Goal: Task Accomplishment & Management: Use online tool/utility

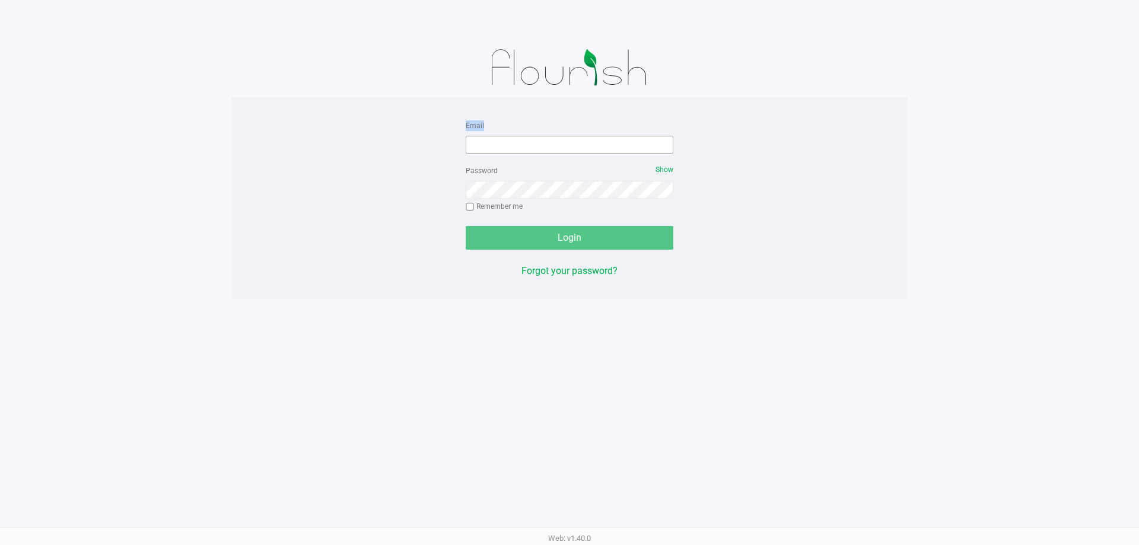
click at [489, 152] on form "Email Password Show Remember me Login" at bounding box center [570, 184] width 208 height 132
click at [533, 148] on input "Email" at bounding box center [570, 145] width 208 height 18
type input "[EMAIL_ADDRESS][DOMAIN_NAME]"
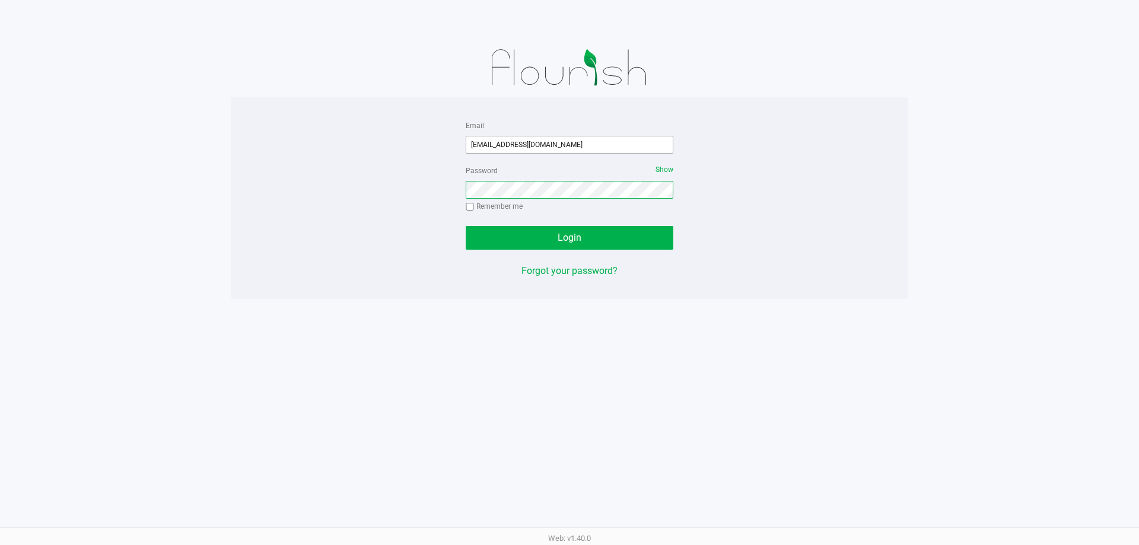
click at [466, 226] on button "Login" at bounding box center [570, 238] width 208 height 24
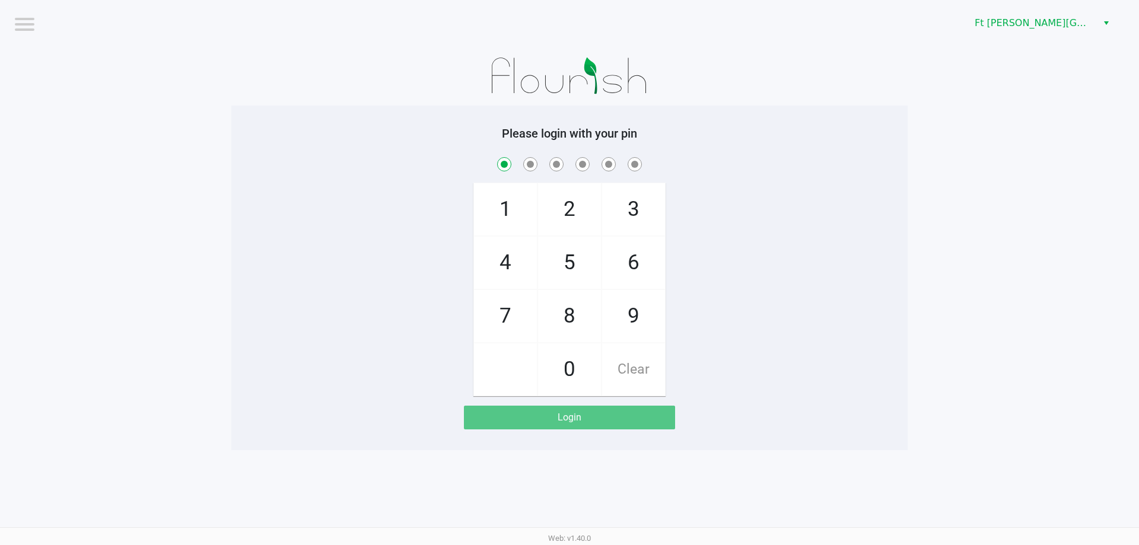
checkbox input "true"
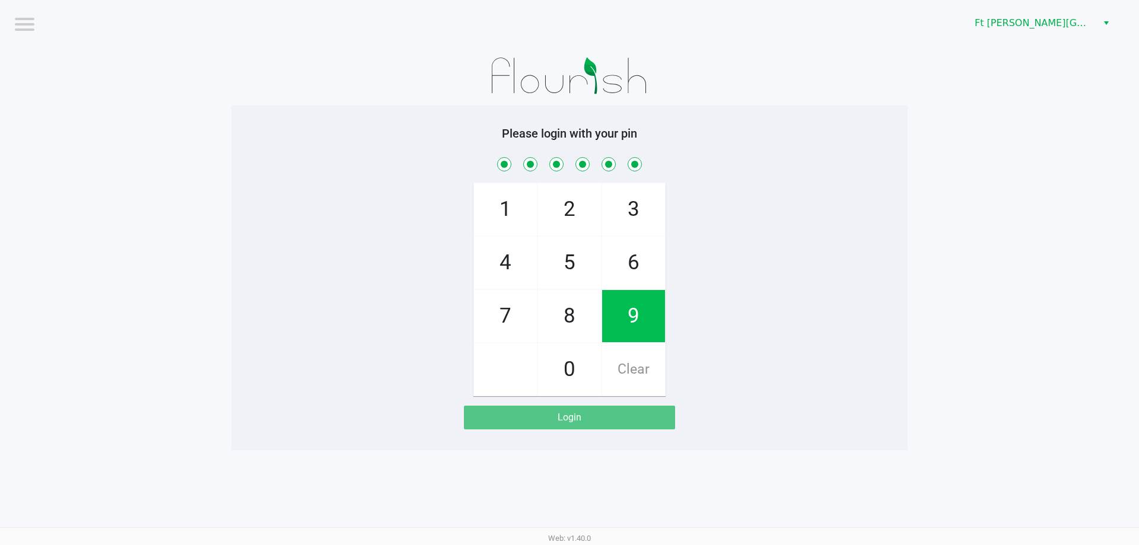
checkbox input "true"
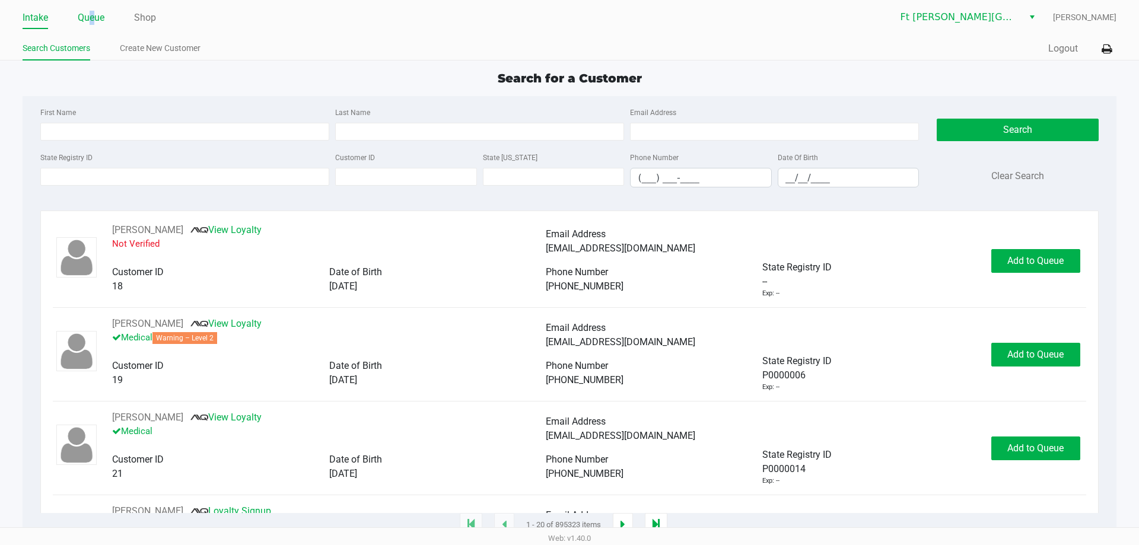
click at [92, 21] on link "Queue" at bounding box center [91, 17] width 27 height 17
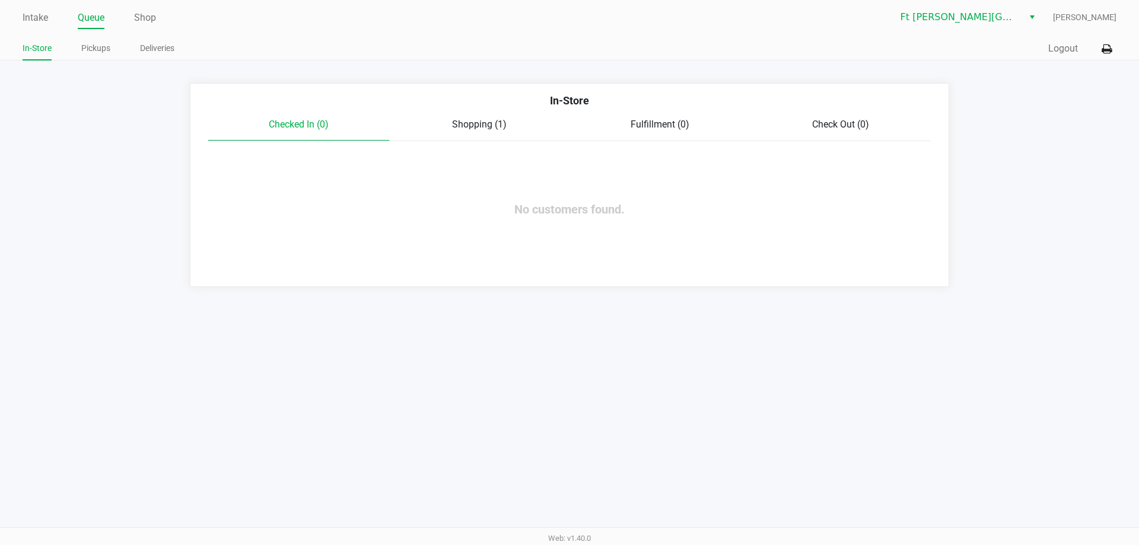
drag, startPoint x: 100, startPoint y: 47, endPoint x: 112, endPoint y: 59, distance: 17.2
click at [100, 47] on link "Pickups" at bounding box center [95, 48] width 29 height 15
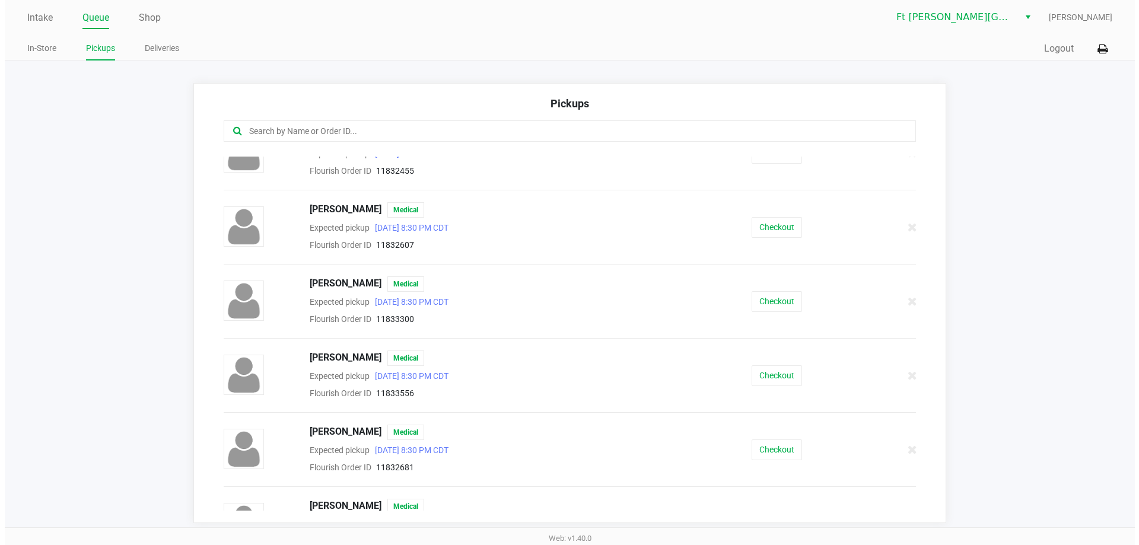
scroll to position [119, 0]
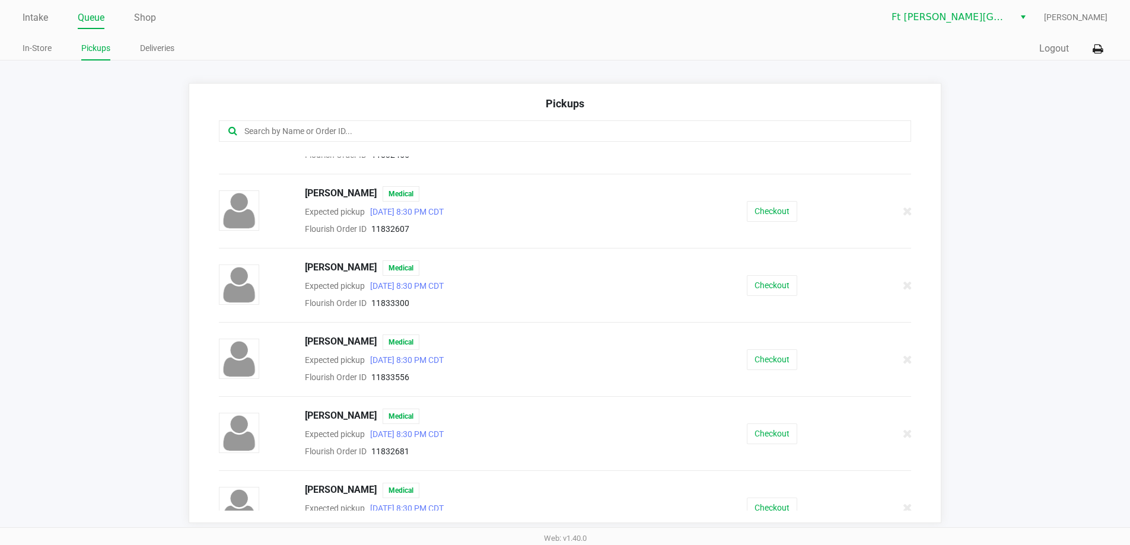
click at [89, 24] on link "Queue" at bounding box center [91, 17] width 27 height 17
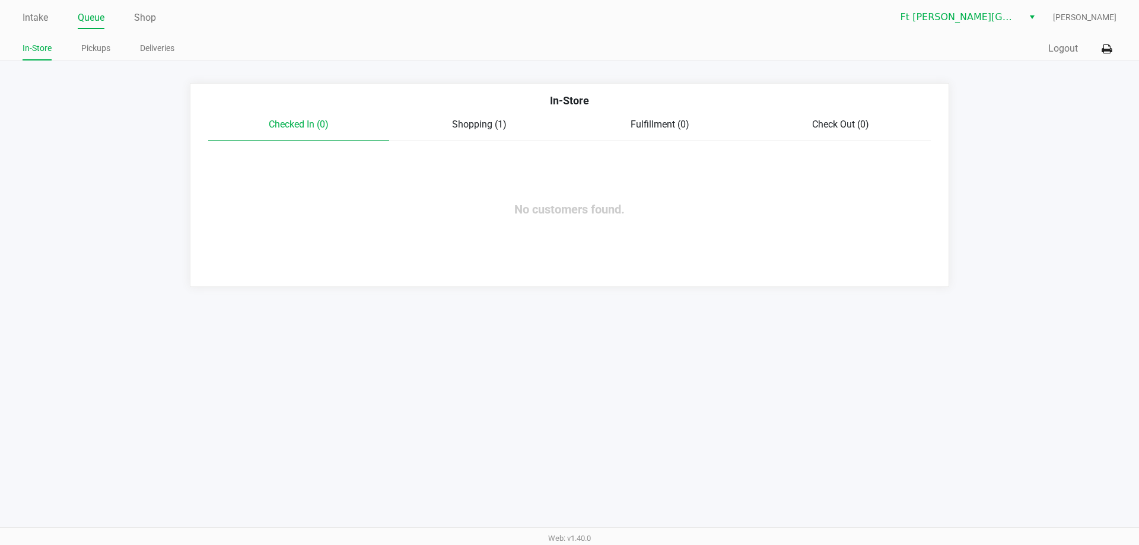
click at [473, 119] on div "In-Store Checked In (0) Shopping (1) Fulfillment (0) Check Out (0) No customers…" at bounding box center [569, 185] width 759 height 204
click at [485, 130] on div "Checked In (0) Shopping (1) Fulfillment (0) Check Out (0)" at bounding box center [569, 129] width 722 height 24
drag, startPoint x: 493, startPoint y: 129, endPoint x: 560, endPoint y: 136, distance: 66.8
click at [495, 131] on div "Shopping (1)" at bounding box center [479, 124] width 181 height 14
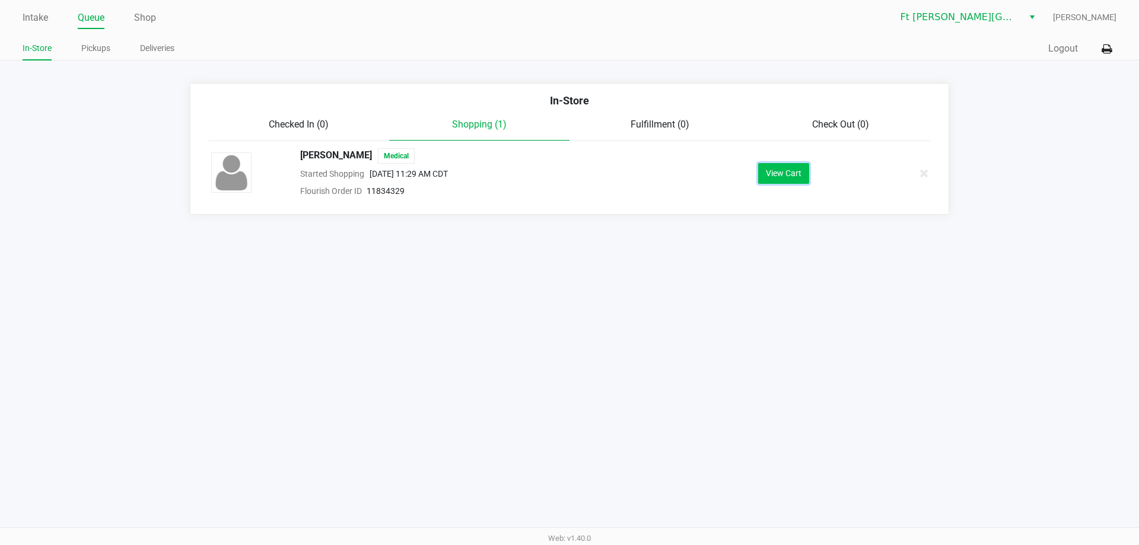
click at [783, 174] on button "View Cart" at bounding box center [783, 173] width 51 height 21
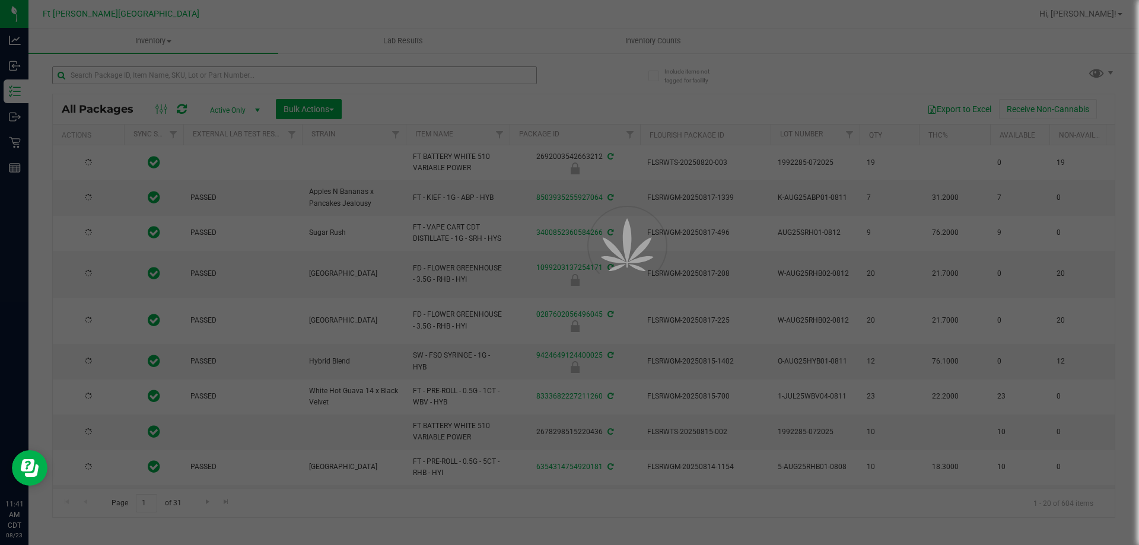
click at [151, 73] on div at bounding box center [569, 272] width 1139 height 545
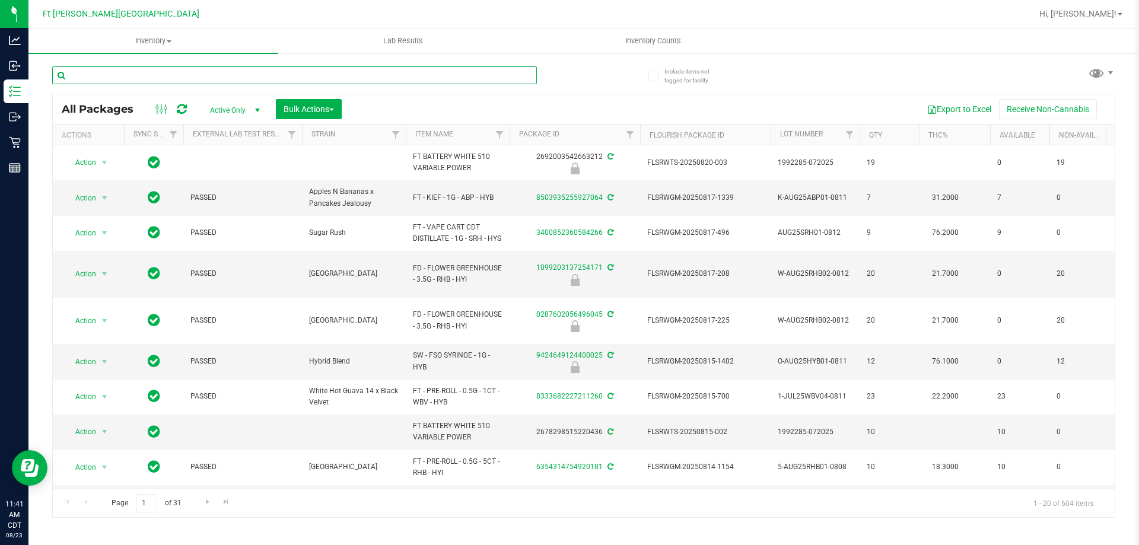
click at [151, 75] on input "text" at bounding box center [294, 75] width 485 height 18
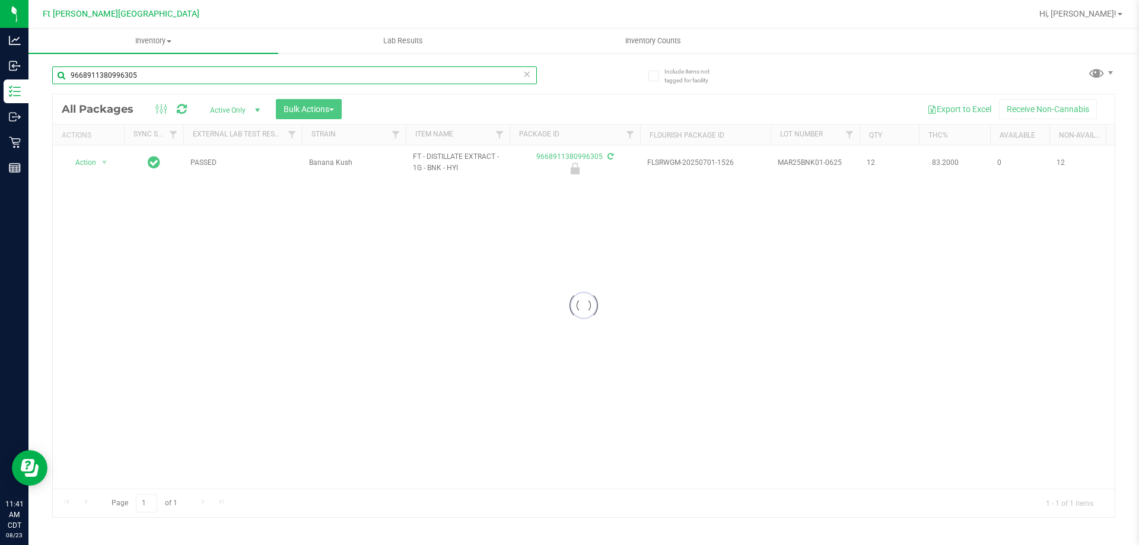
type input "9668911380996305"
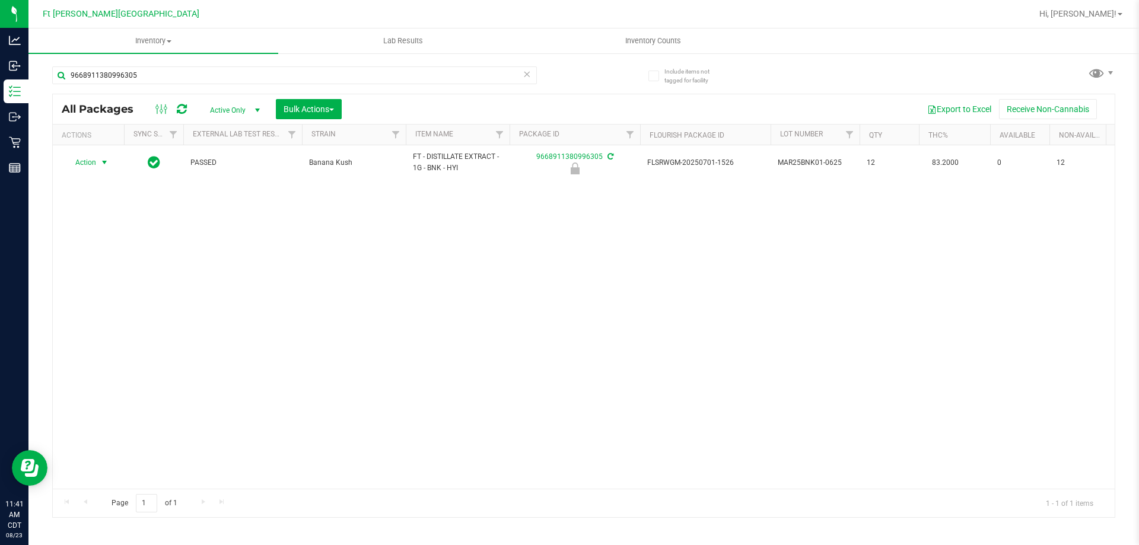
click at [94, 162] on span "Action" at bounding box center [81, 162] width 32 height 17
click at [111, 295] on li "Unlock package" at bounding box center [103, 304] width 76 height 18
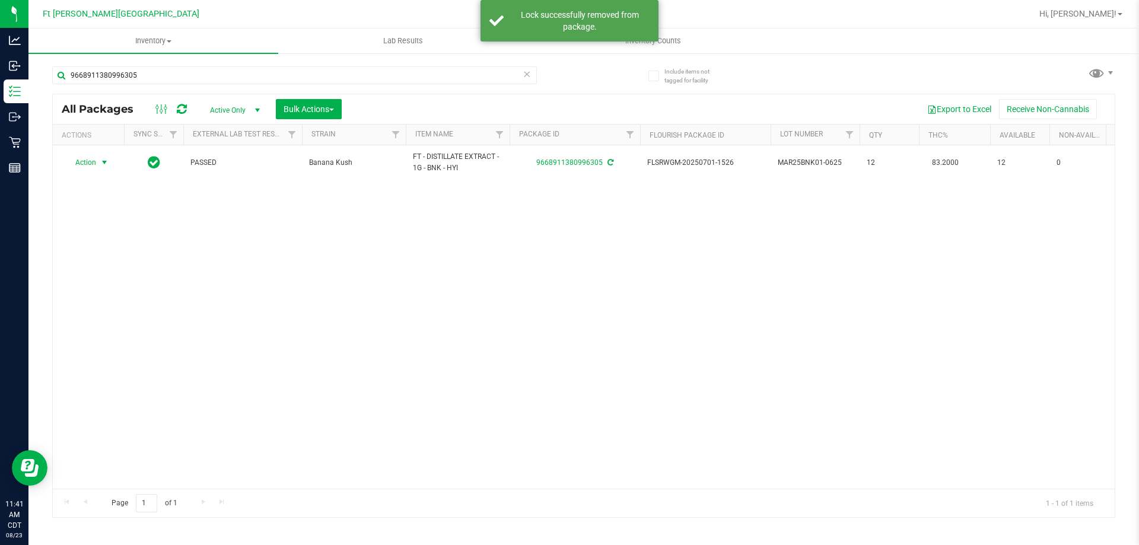
click at [93, 165] on span "Action" at bounding box center [81, 162] width 32 height 17
click at [107, 304] on li "Print package label" at bounding box center [111, 306] width 92 height 18
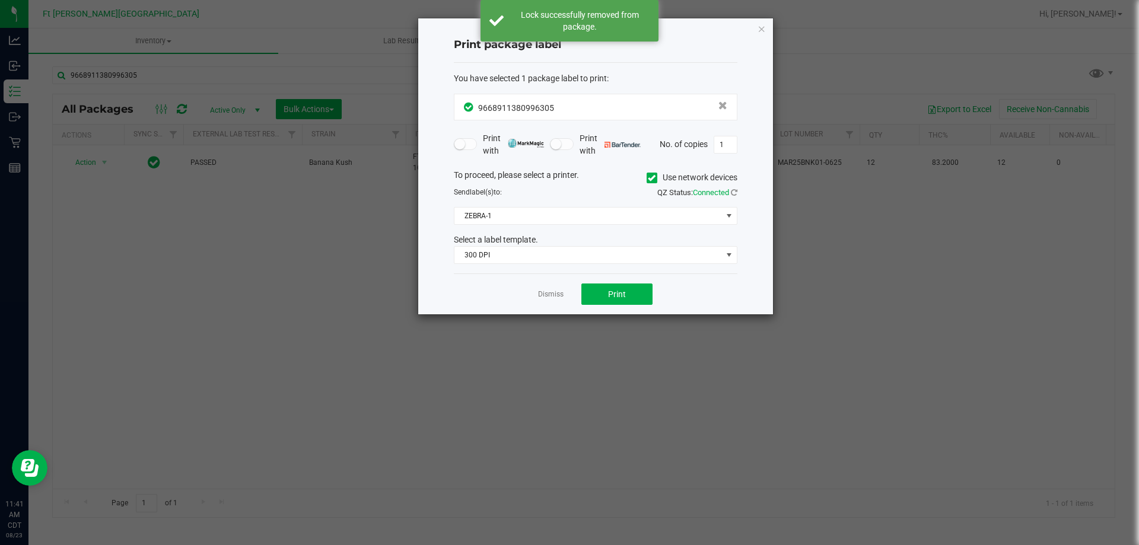
drag, startPoint x: 557, startPoint y: 265, endPoint x: 534, endPoint y: 274, distance: 24.8
click at [553, 267] on div "You have selected 1 package label to print : 9668911380996305 Print with Print …" at bounding box center [595, 168] width 283 height 211
click at [534, 262] on span "300 DPI" at bounding box center [587, 255] width 267 height 17
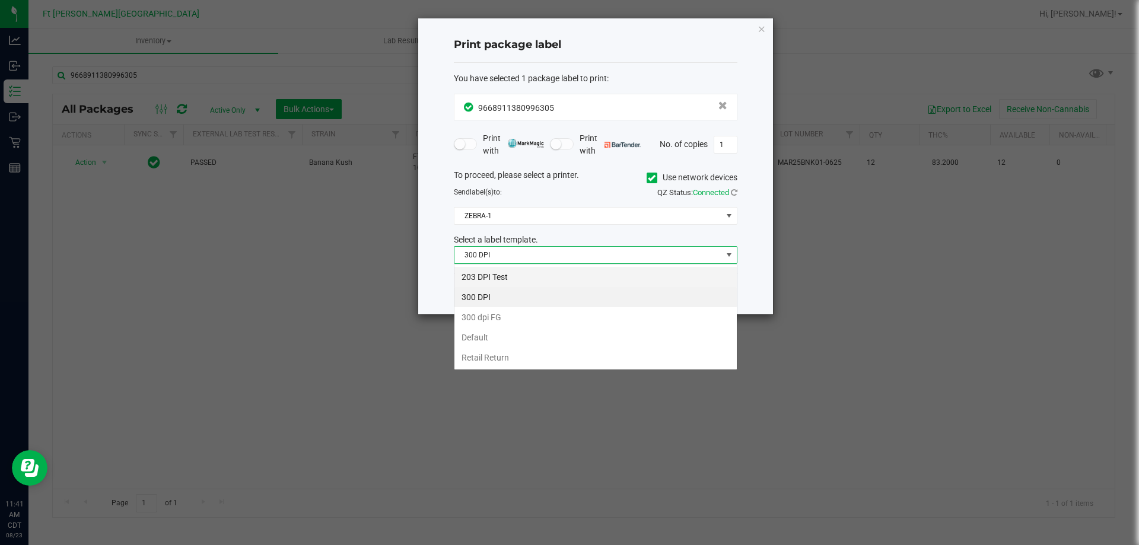
scroll to position [18, 283]
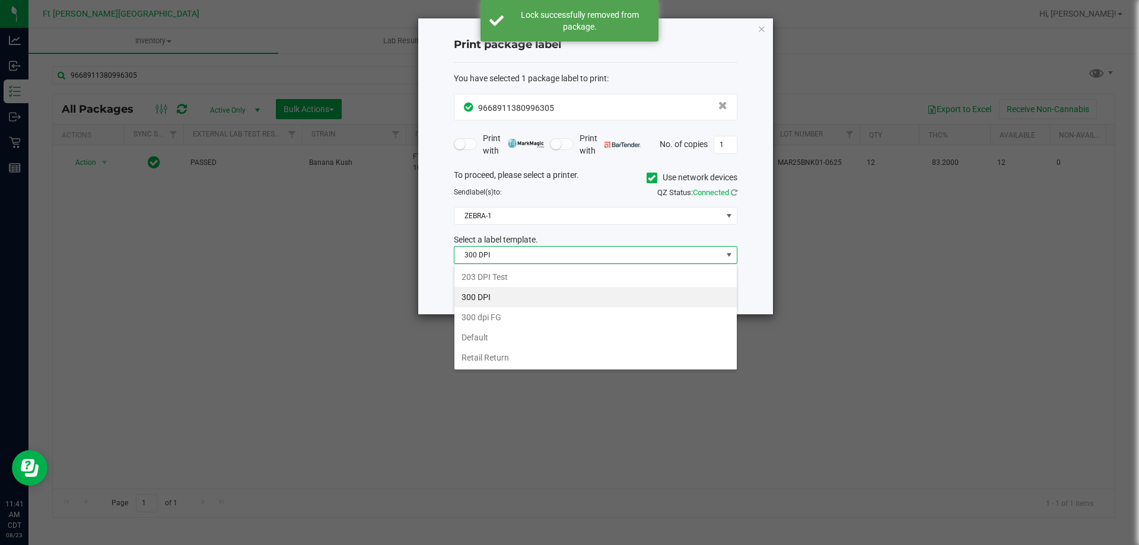
click at [521, 273] on li "203 DPI Test" at bounding box center [595, 277] width 282 height 20
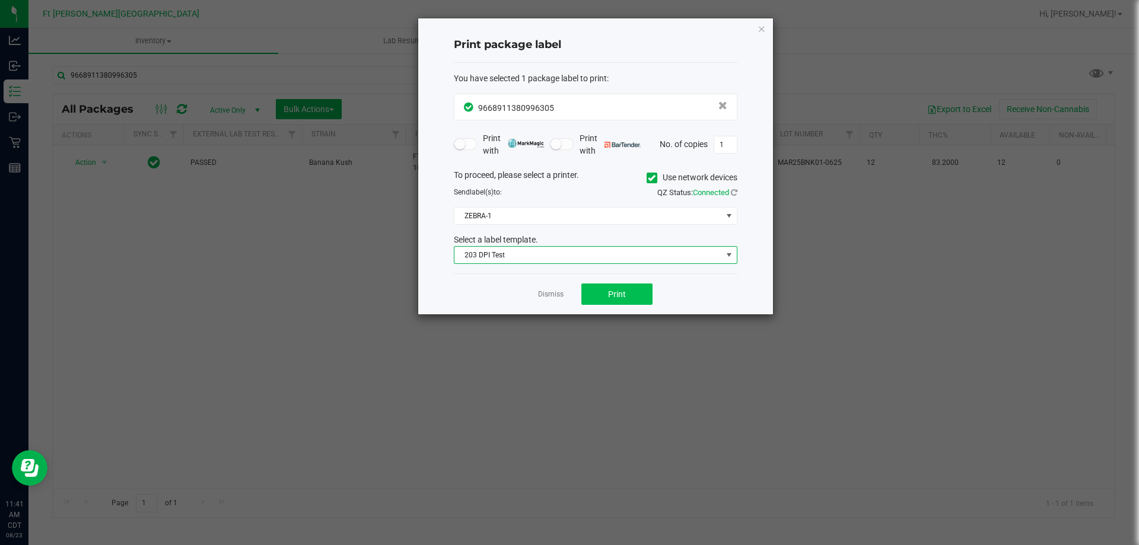
click at [611, 284] on div "Dismiss Print" at bounding box center [595, 293] width 283 height 41
click at [608, 289] on span "Print" at bounding box center [617, 293] width 18 height 9
drag, startPoint x: 559, startPoint y: 297, endPoint x: 435, endPoint y: 186, distance: 166.8
click at [554, 289] on link "Dismiss" at bounding box center [551, 294] width 26 height 10
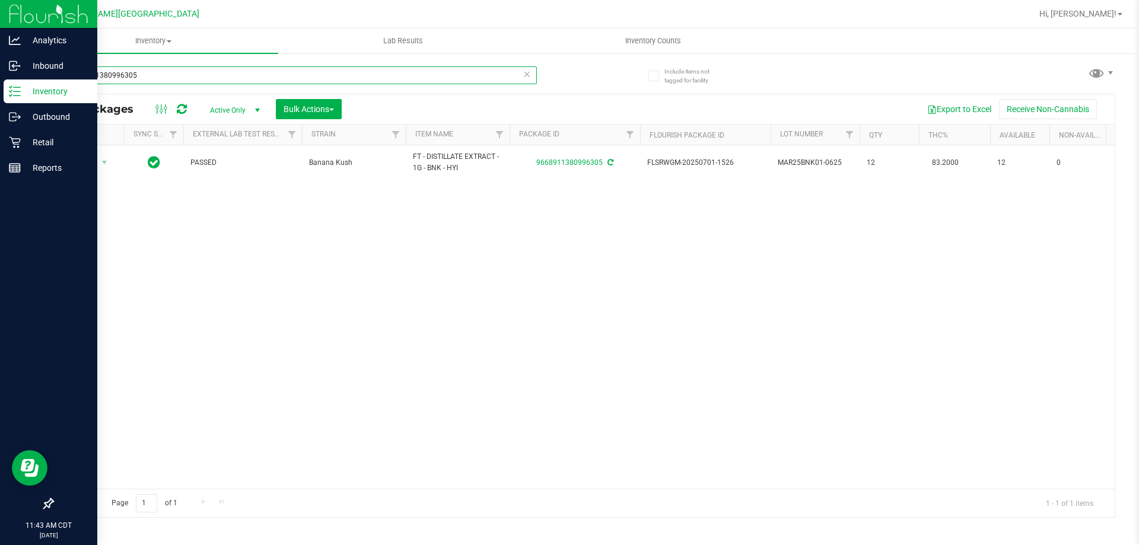
drag, startPoint x: 189, startPoint y: 66, endPoint x: 25, endPoint y: 7, distance: 174.7
click at [25, 7] on div "Analytics Inbound Inventory Outbound Retail Reports 11:43 AM CDT 08/23/2025 08/…" at bounding box center [569, 272] width 1139 height 545
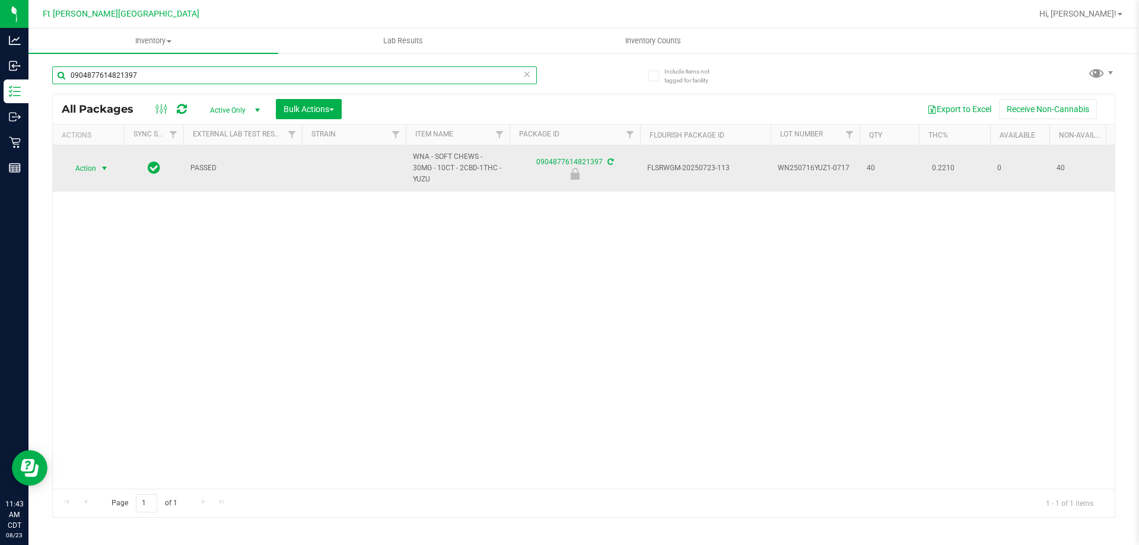
type input "0904877614821397"
click at [78, 167] on span "Action" at bounding box center [81, 168] width 32 height 17
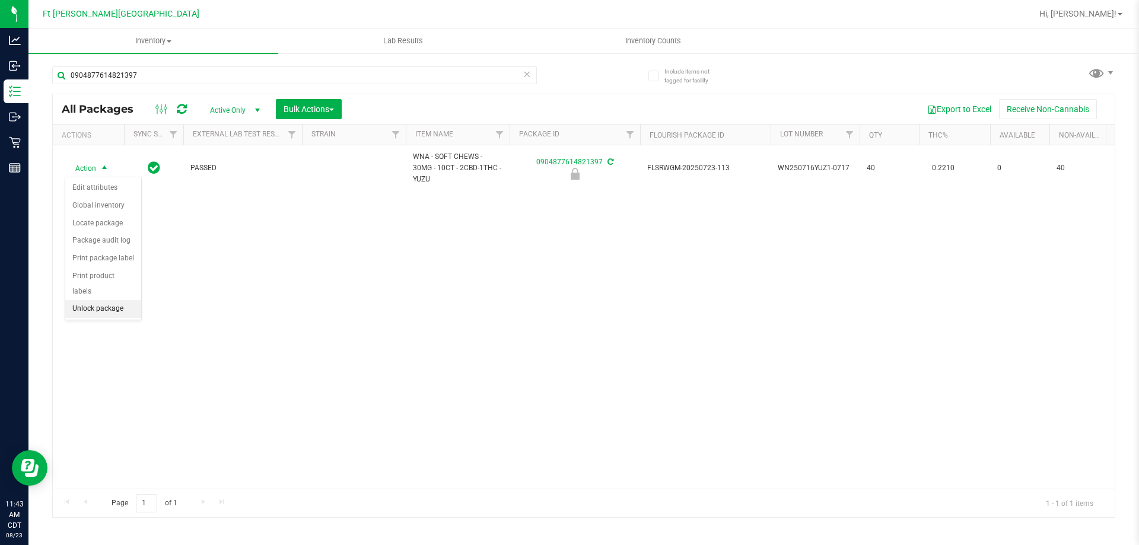
drag, startPoint x: 93, startPoint y: 304, endPoint x: 89, endPoint y: 289, distance: 15.2
click at [93, 303] on div "Action Edit attributes Global inventory Locate package Package audit log Print …" at bounding box center [103, 249] width 77 height 144
click at [89, 300] on li "Unlock package" at bounding box center [103, 309] width 76 height 18
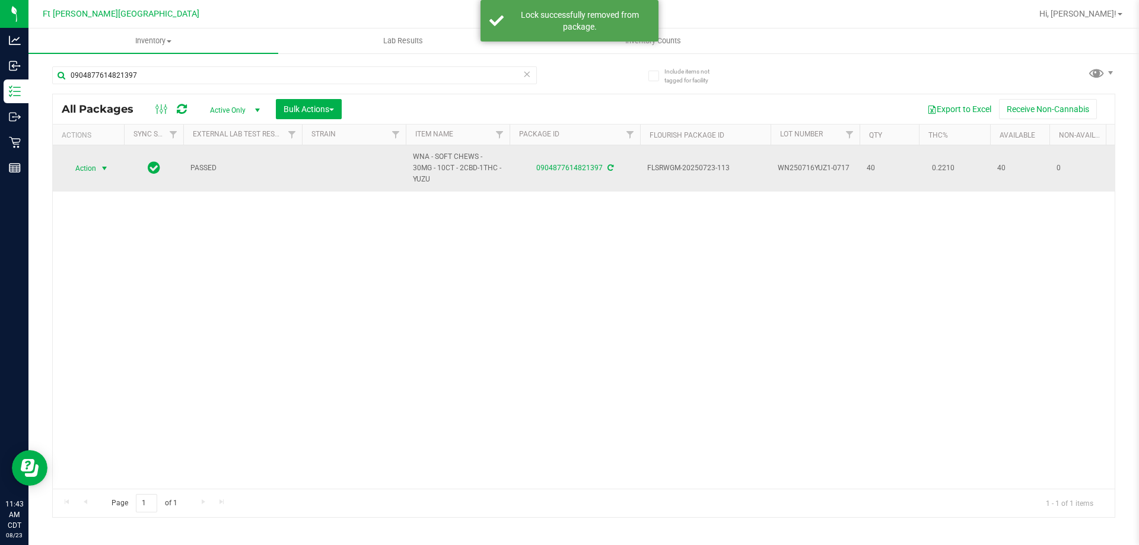
click at [87, 164] on span "Action" at bounding box center [81, 168] width 32 height 17
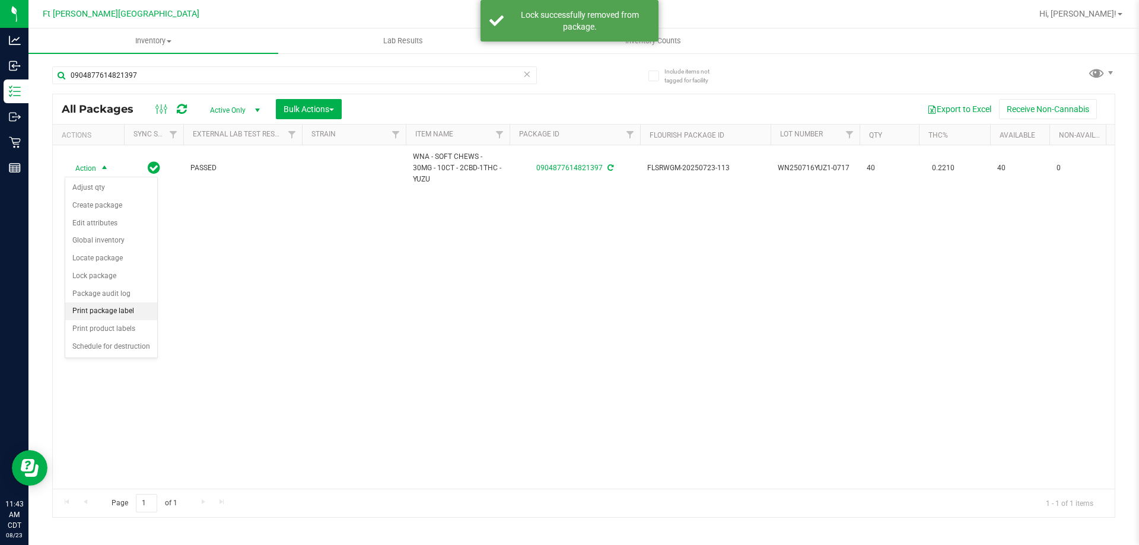
click at [119, 313] on li "Print package label" at bounding box center [111, 311] width 92 height 18
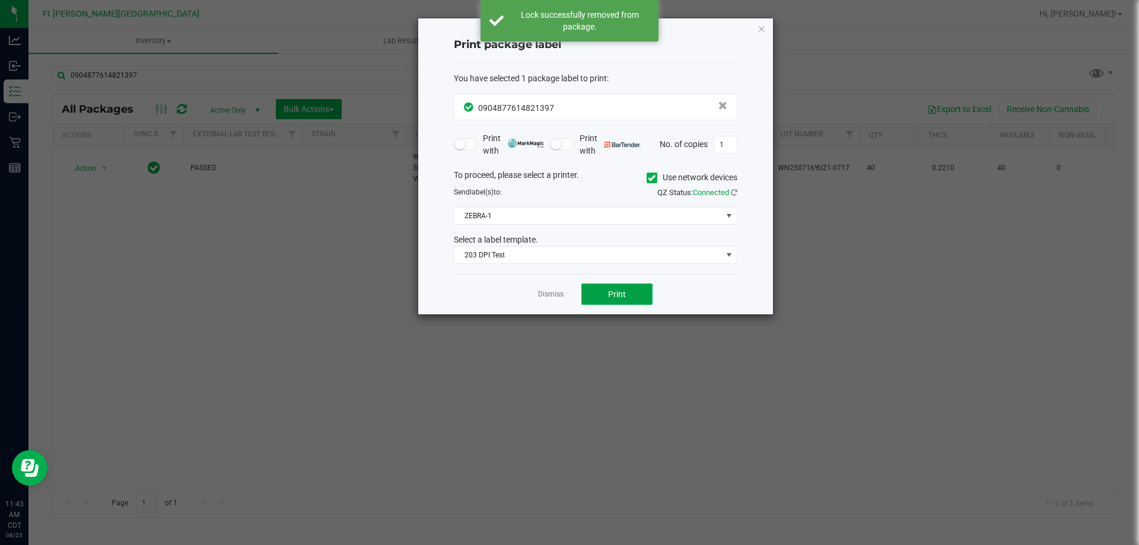
click at [621, 296] on span "Print" at bounding box center [617, 293] width 18 height 9
